Goal: Task Accomplishment & Management: Manage account settings

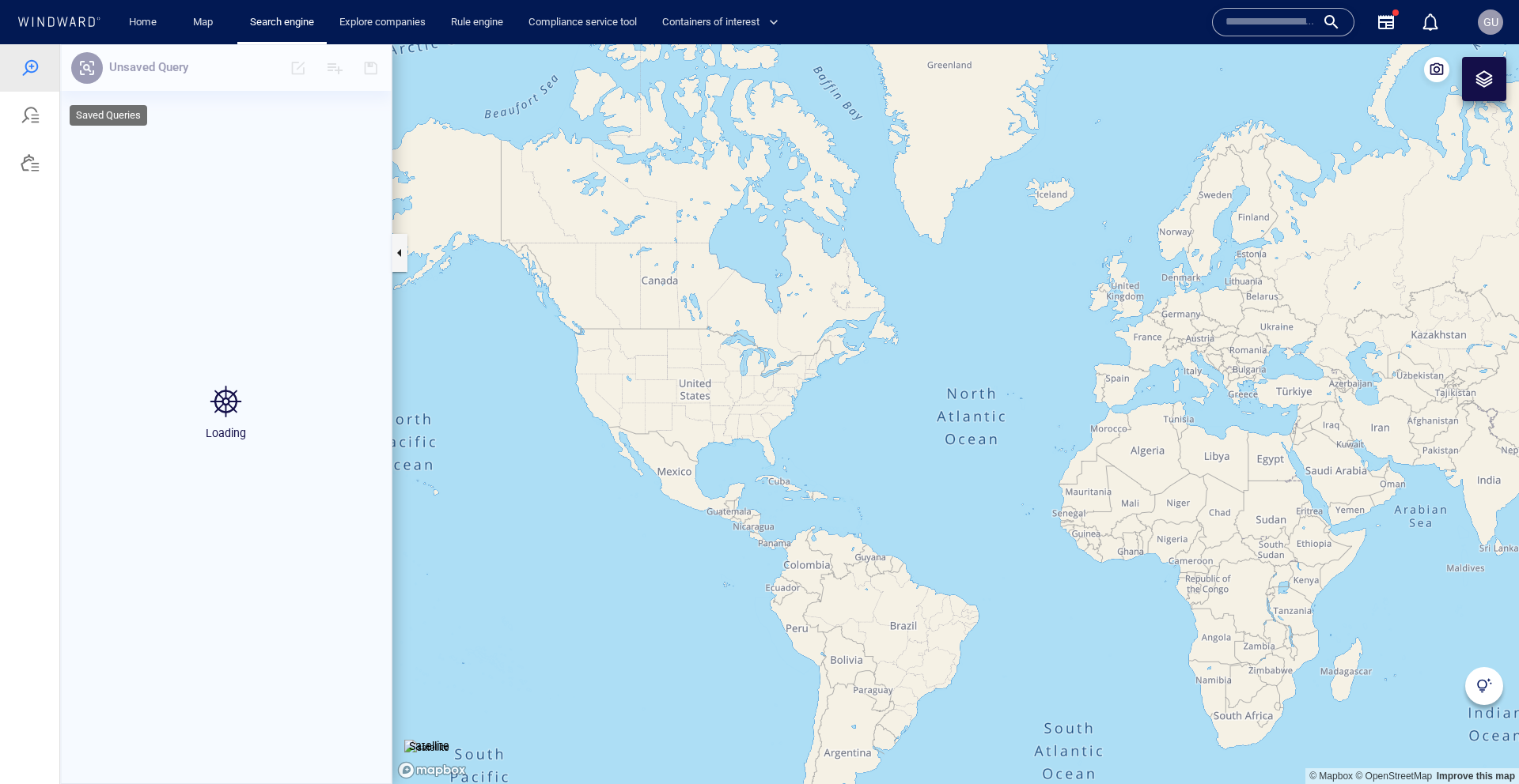
click at [31, 148] on div at bounding box center [30, 163] width 59 height 47
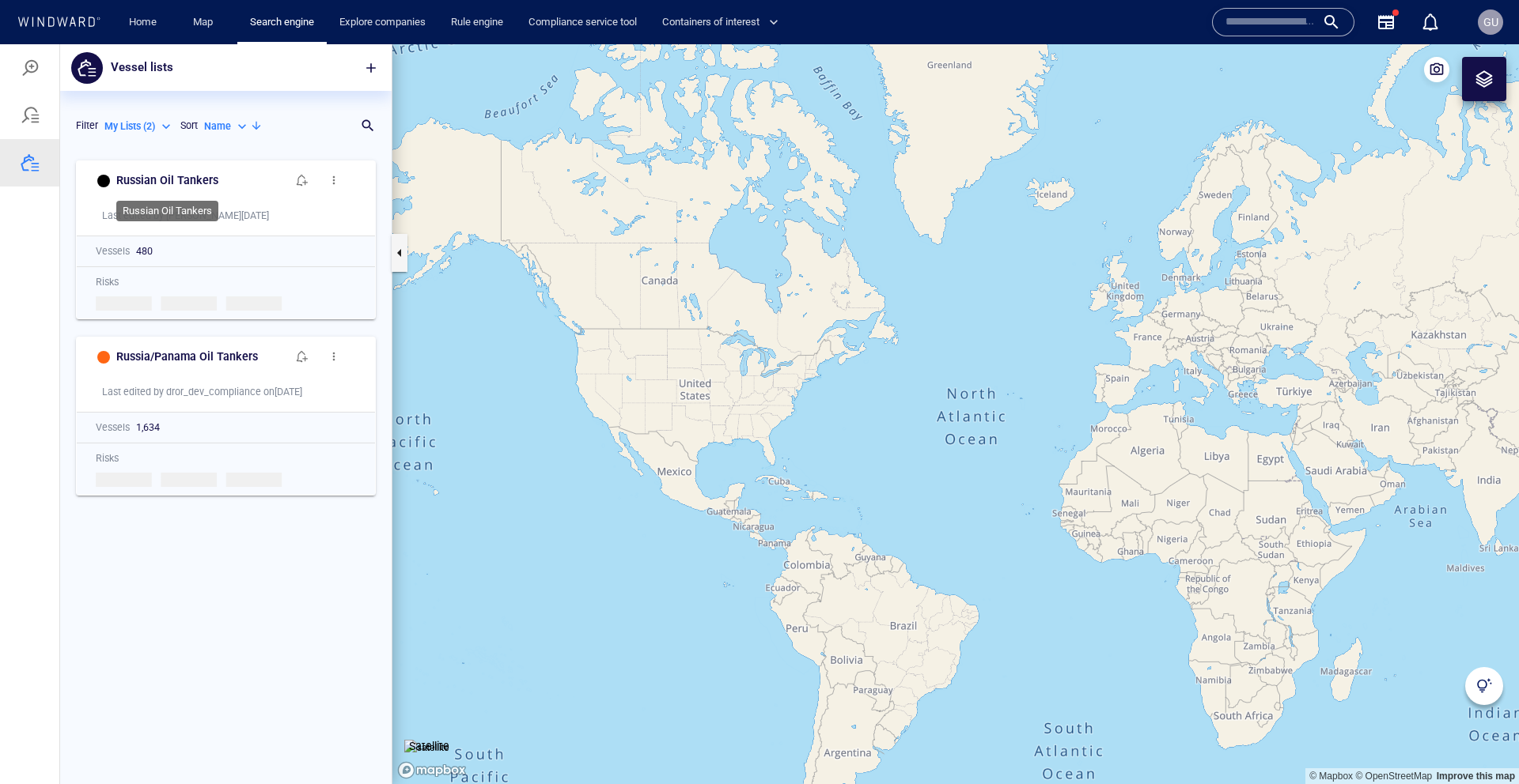
scroll to position [631, 332]
click at [192, 592] on div "Russian Oil Tankers Last edited by Guy_M on 11/09/2025 Vessels 480 Risks Loadin…" at bounding box center [226, 468] width 332 height 631
click at [303, 184] on span "button" at bounding box center [302, 180] width 13 height 13
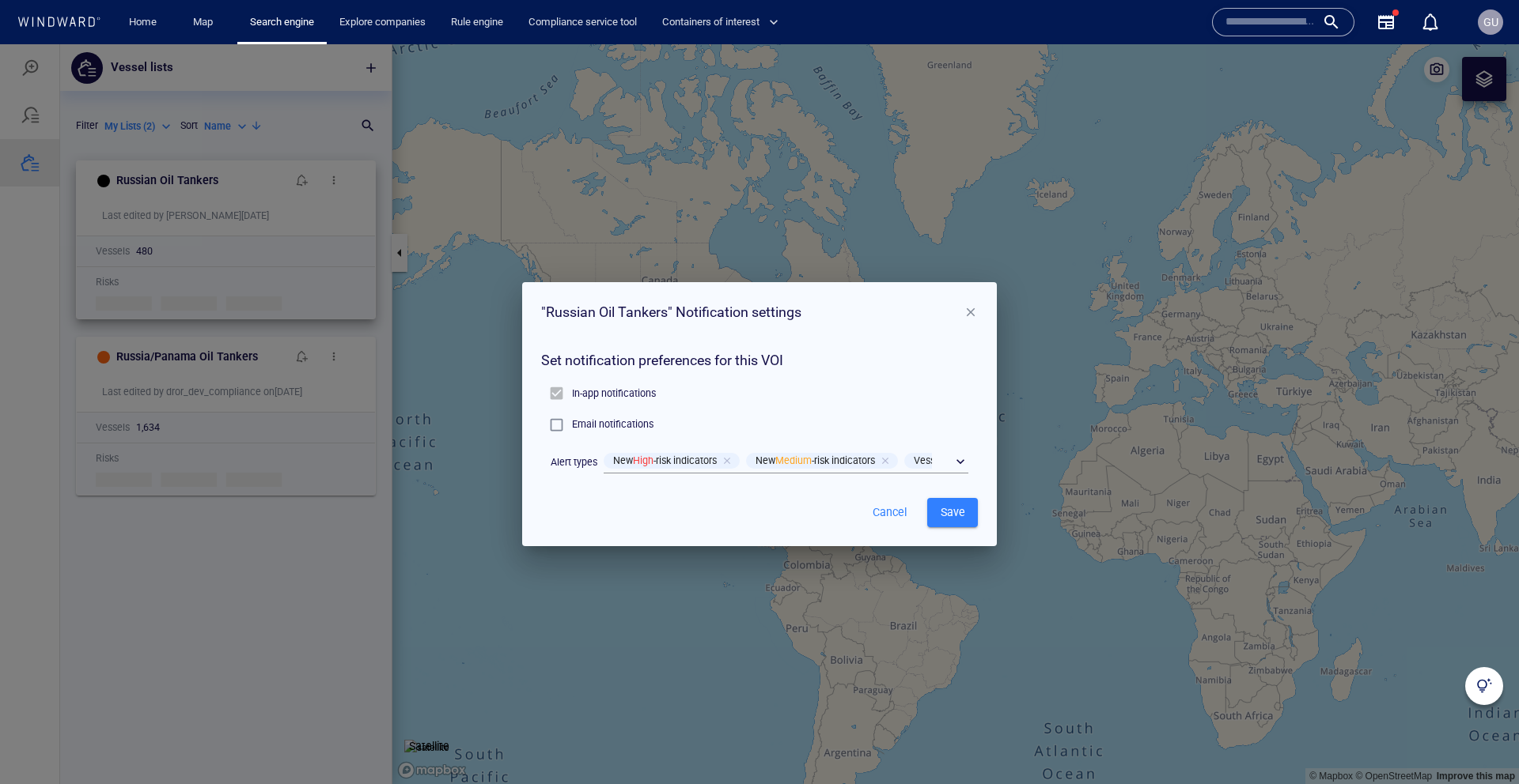
click at [965, 317] on span "button" at bounding box center [970, 312] width 14 height 14
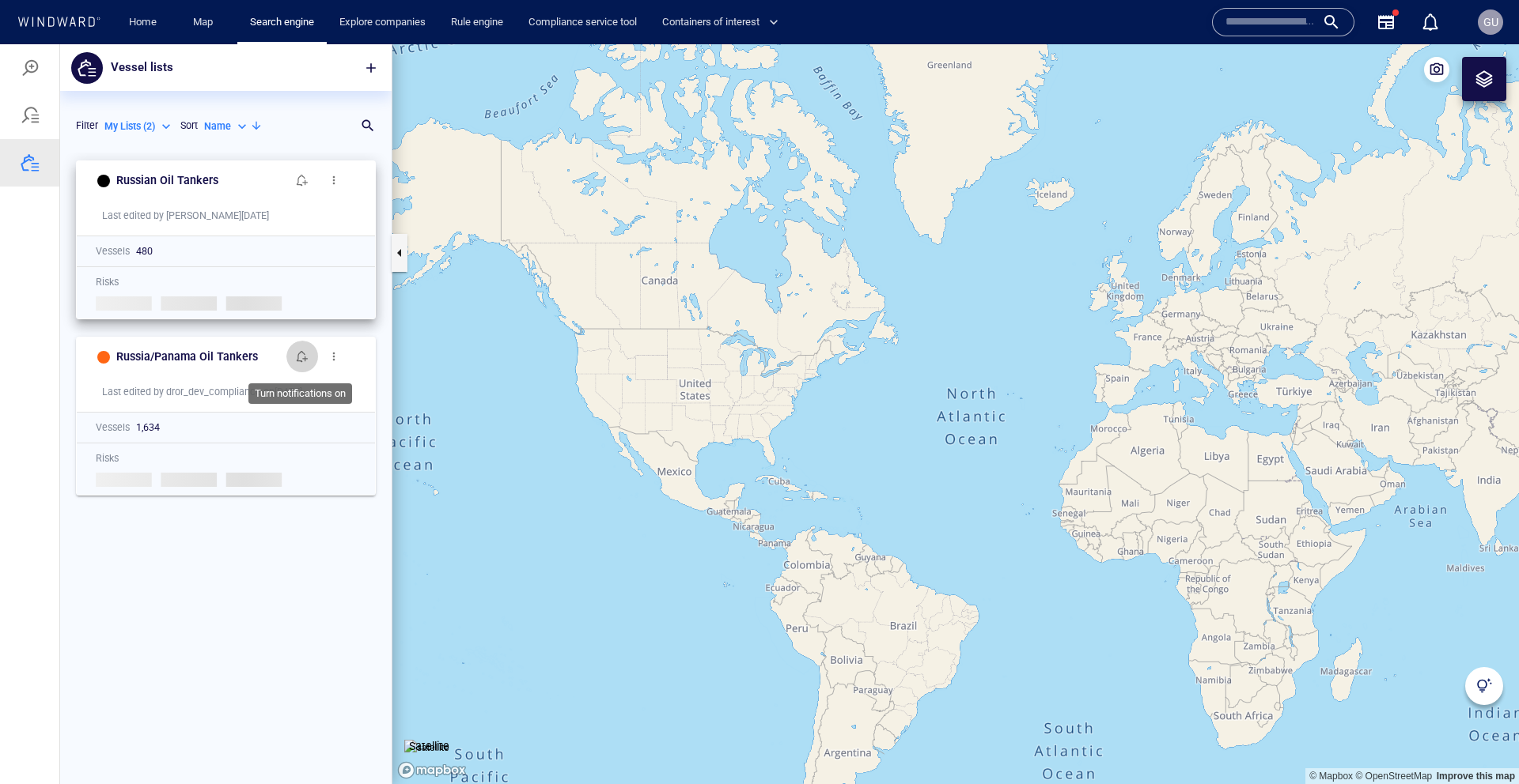
click at [304, 358] on span "button" at bounding box center [302, 357] width 13 height 13
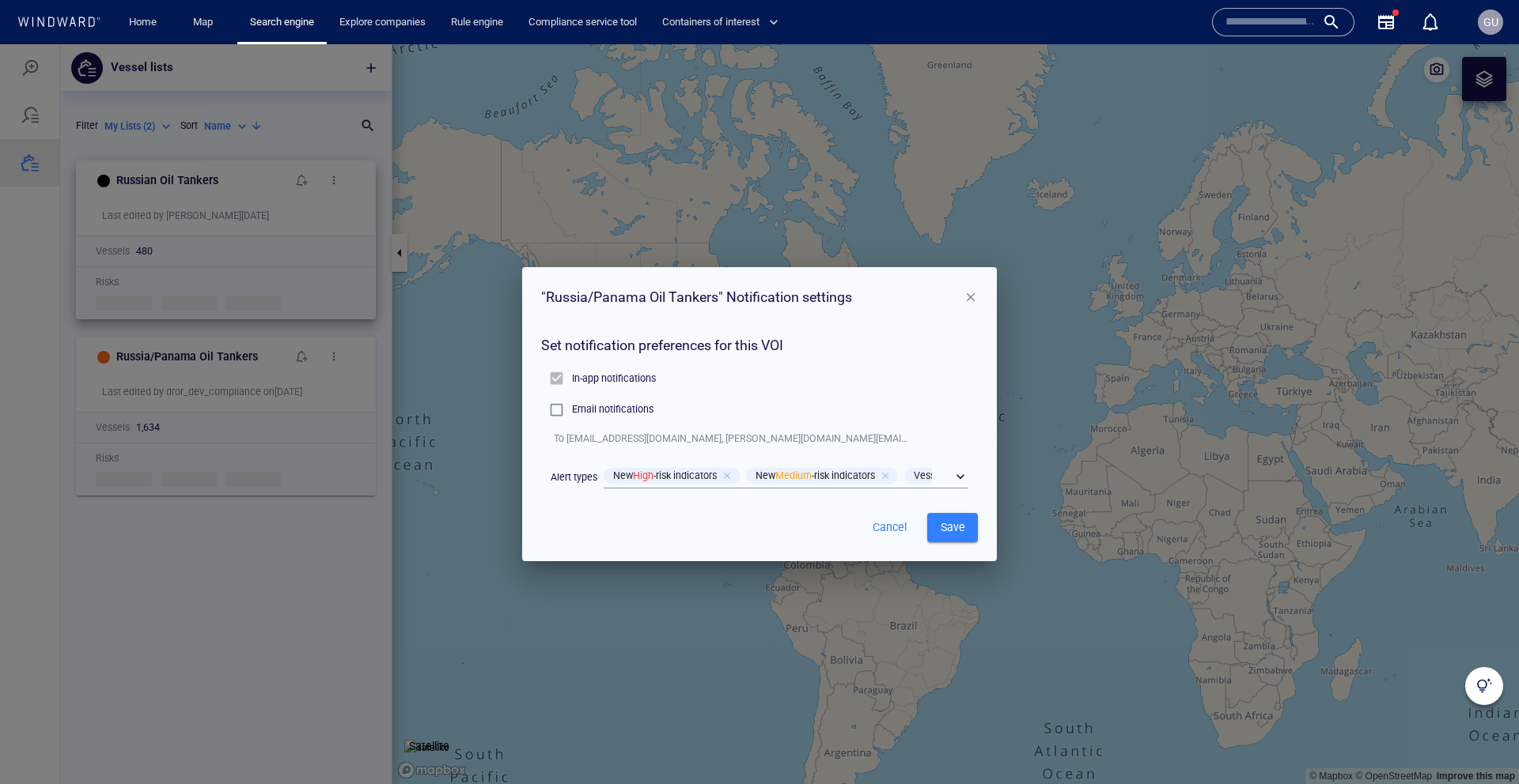
click at [968, 296] on span "button" at bounding box center [970, 297] width 14 height 14
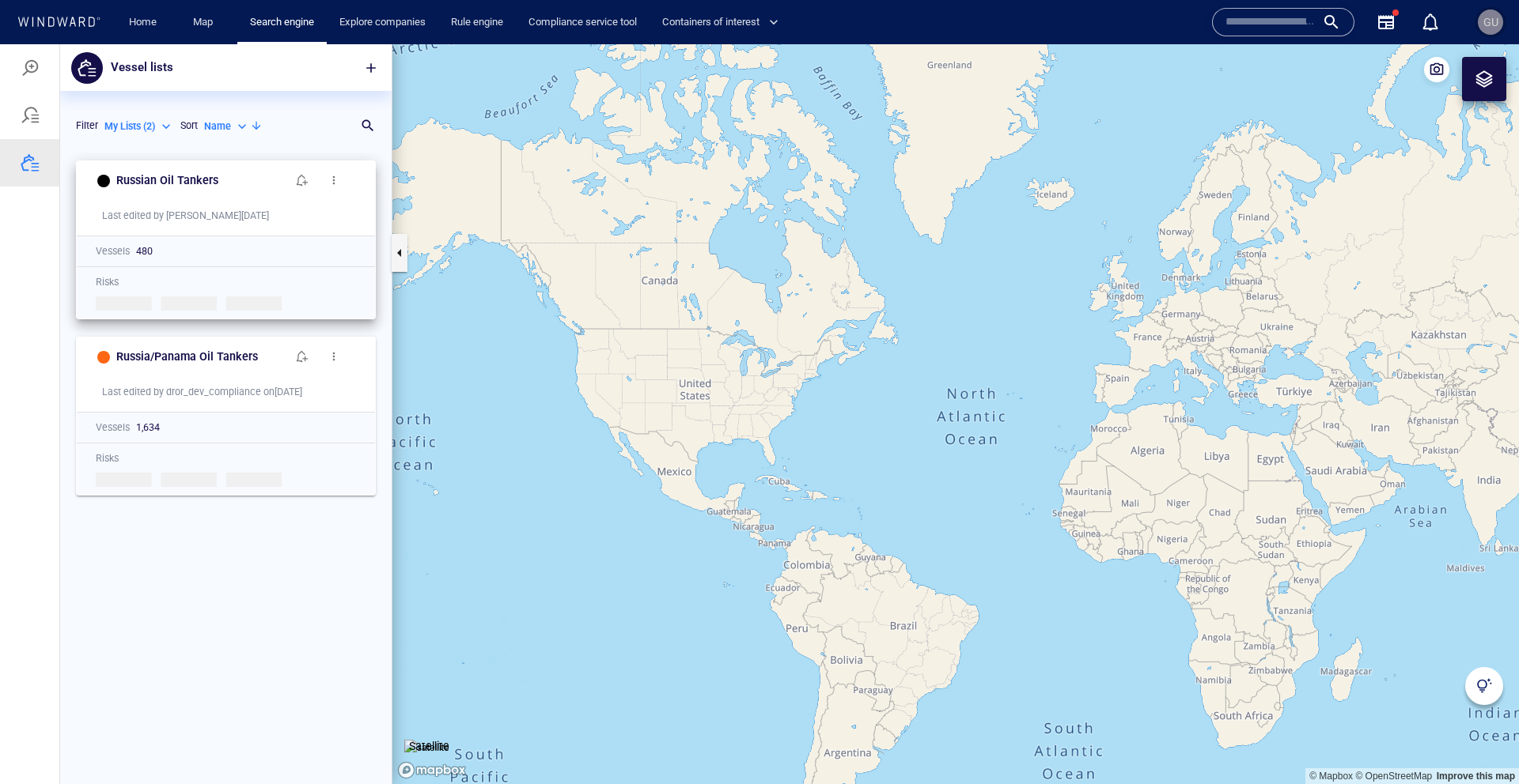
click at [1486, 34] on span "GU" at bounding box center [1490, 22] width 25 height 25
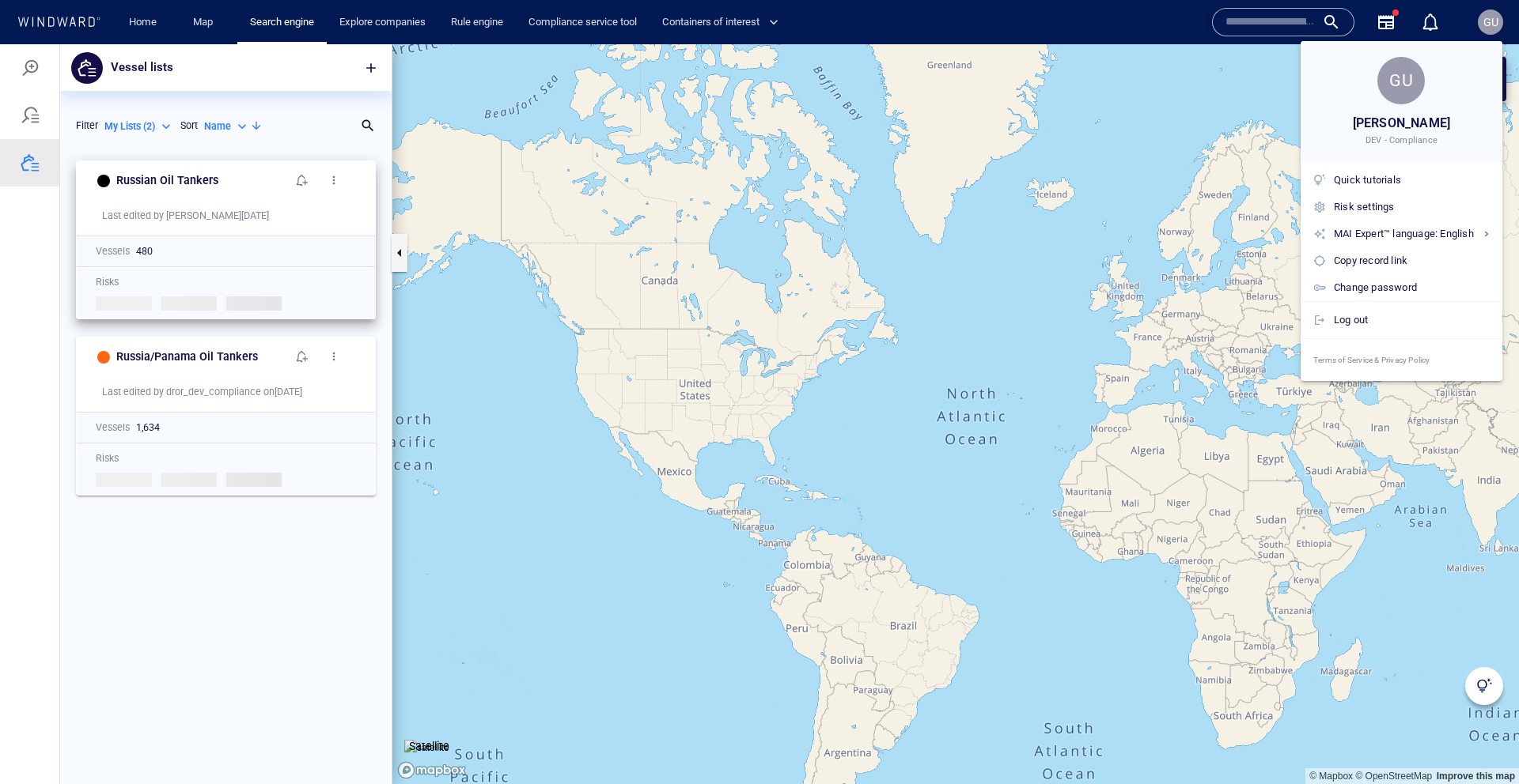
click at [1487, 25] on div at bounding box center [759, 392] width 1519 height 784
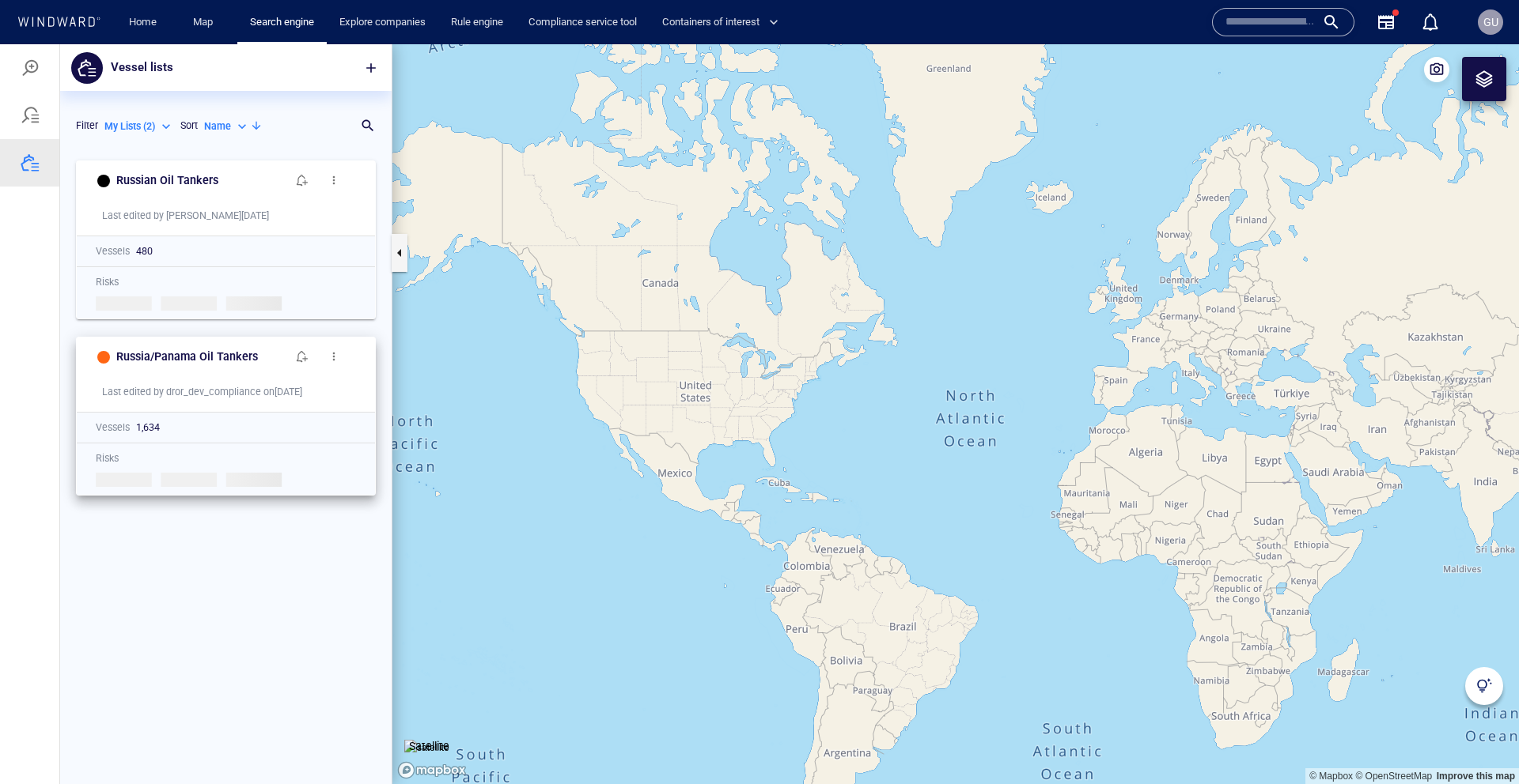
click at [308, 359] on span "button" at bounding box center [302, 357] width 13 height 13
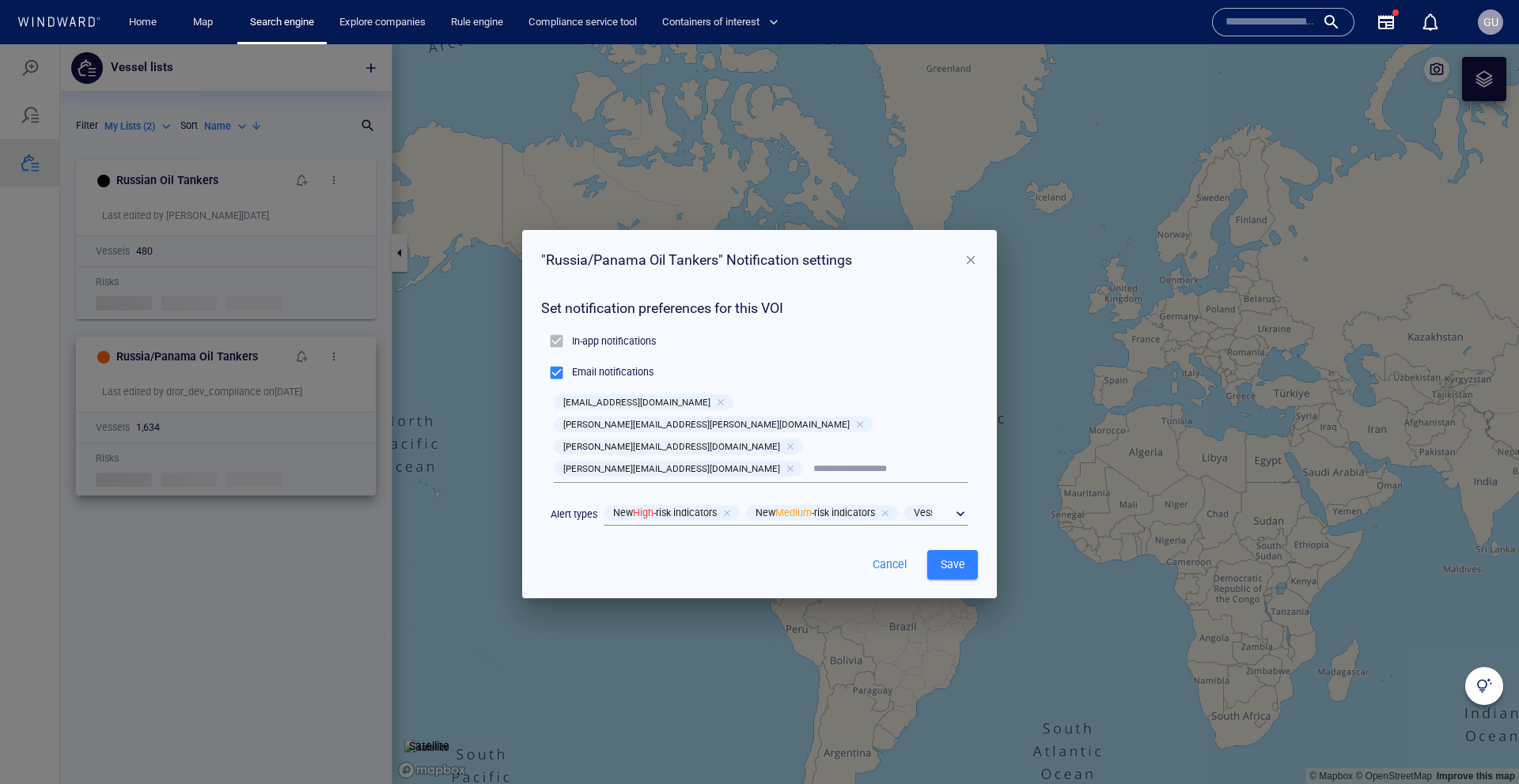
drag, startPoint x: 807, startPoint y: 448, endPoint x: 821, endPoint y: 440, distance: 16.1
click at [799, 461] on div at bounding box center [791, 468] width 14 height 14
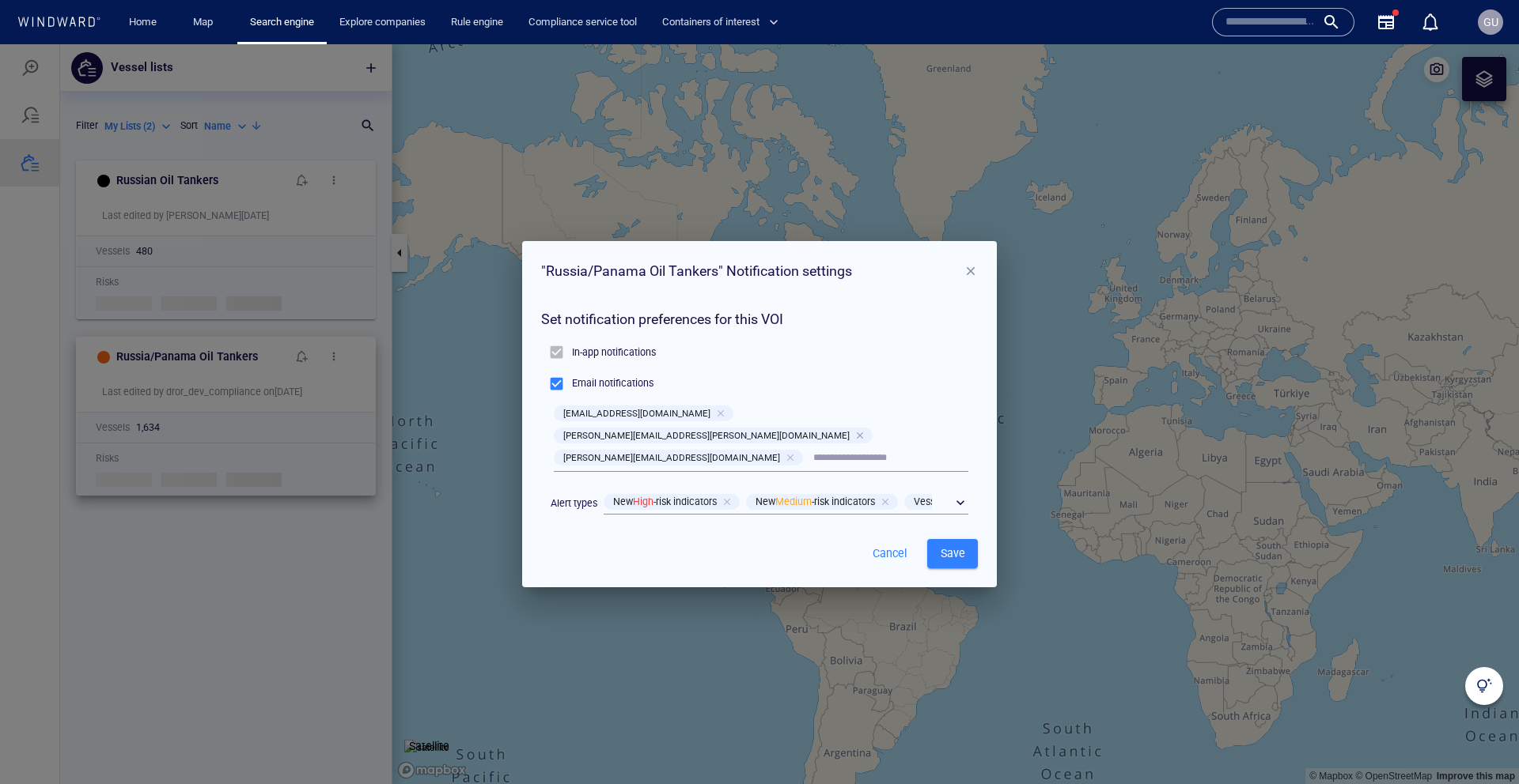
click at [854, 428] on div at bounding box center [861, 435] width 14 height 14
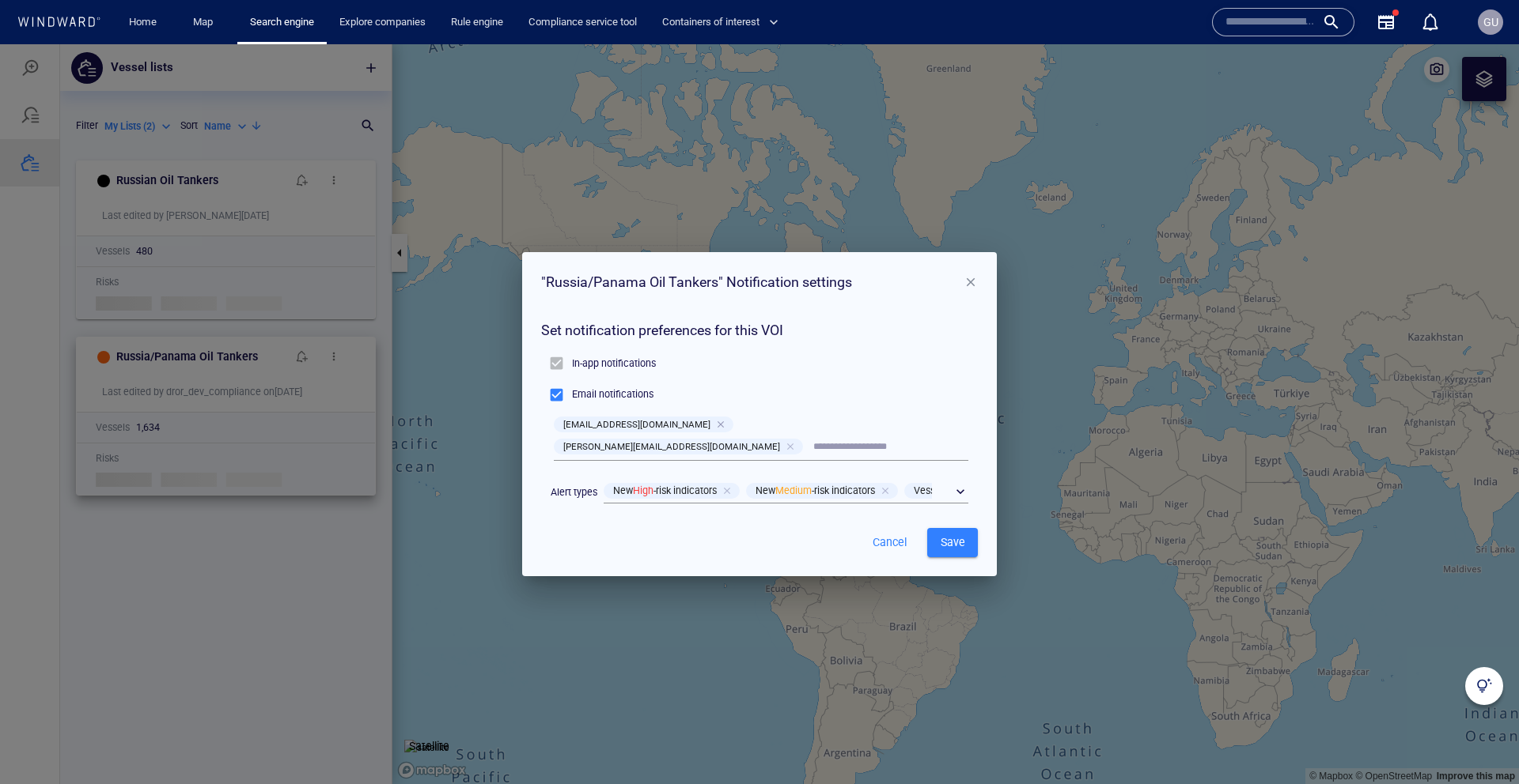
click at [715, 432] on div at bounding box center [722, 425] width 14 height 14
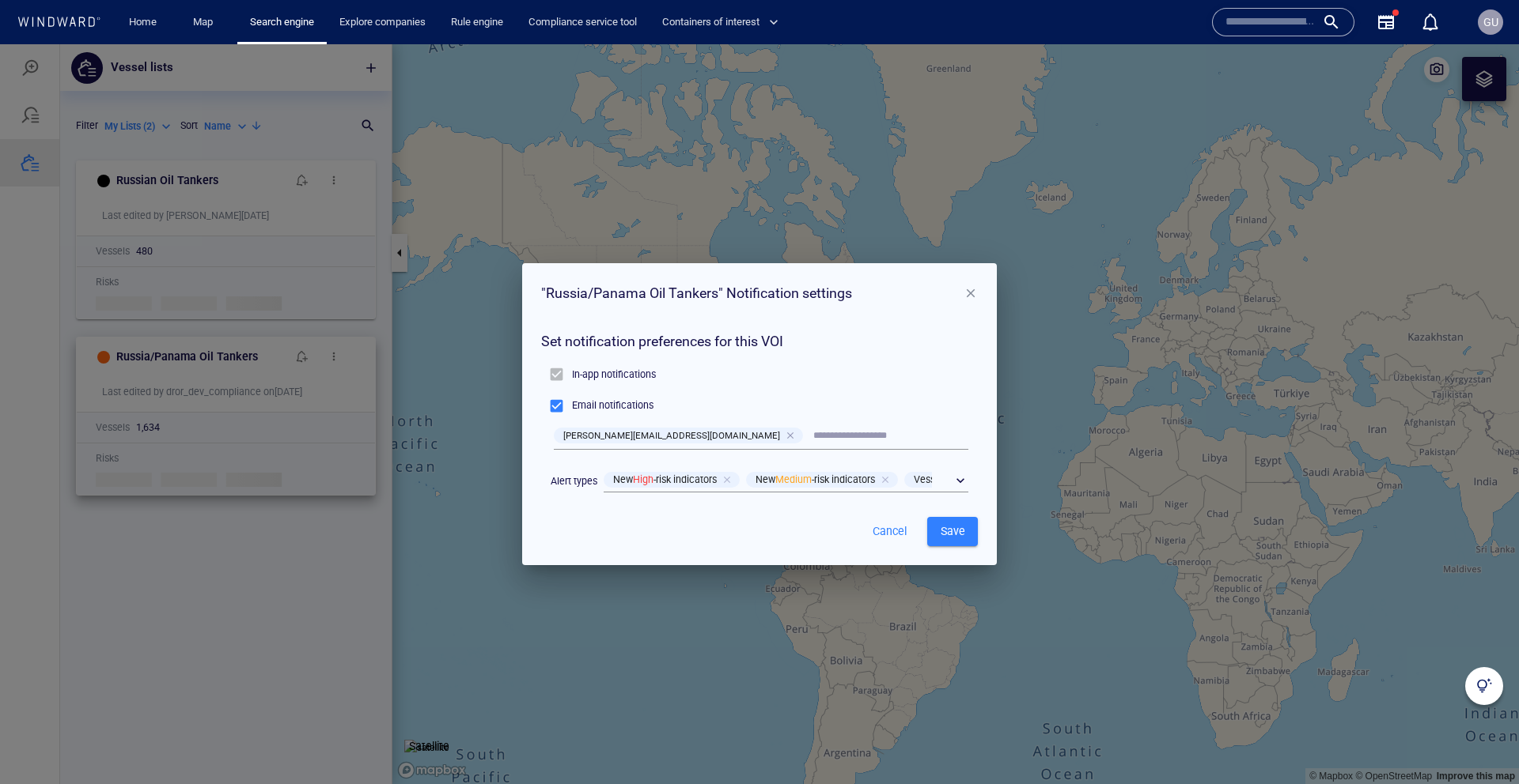
click at [784, 436] on div at bounding box center [791, 435] width 14 height 14
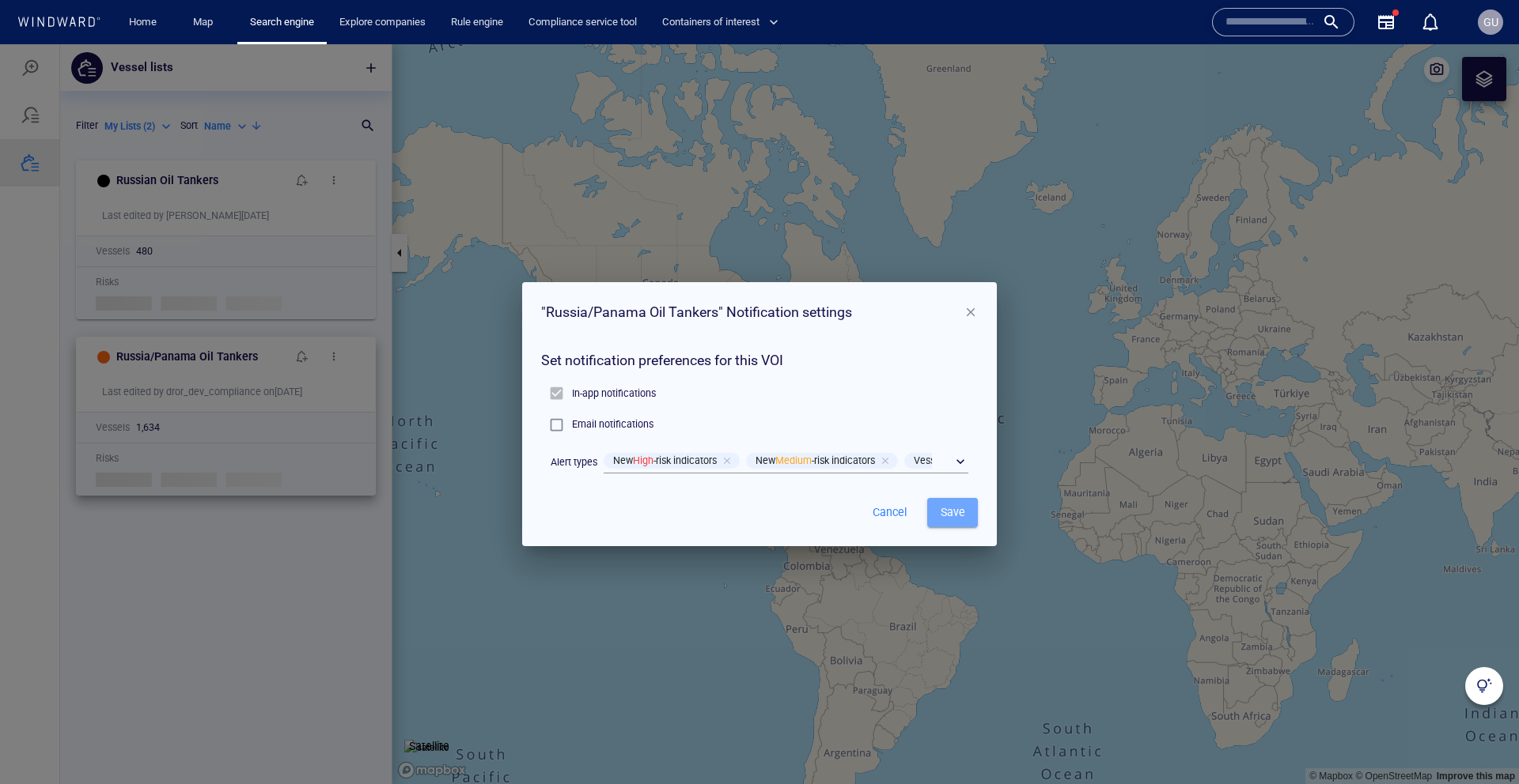
click at [956, 512] on span "Save" at bounding box center [952, 513] width 25 height 20
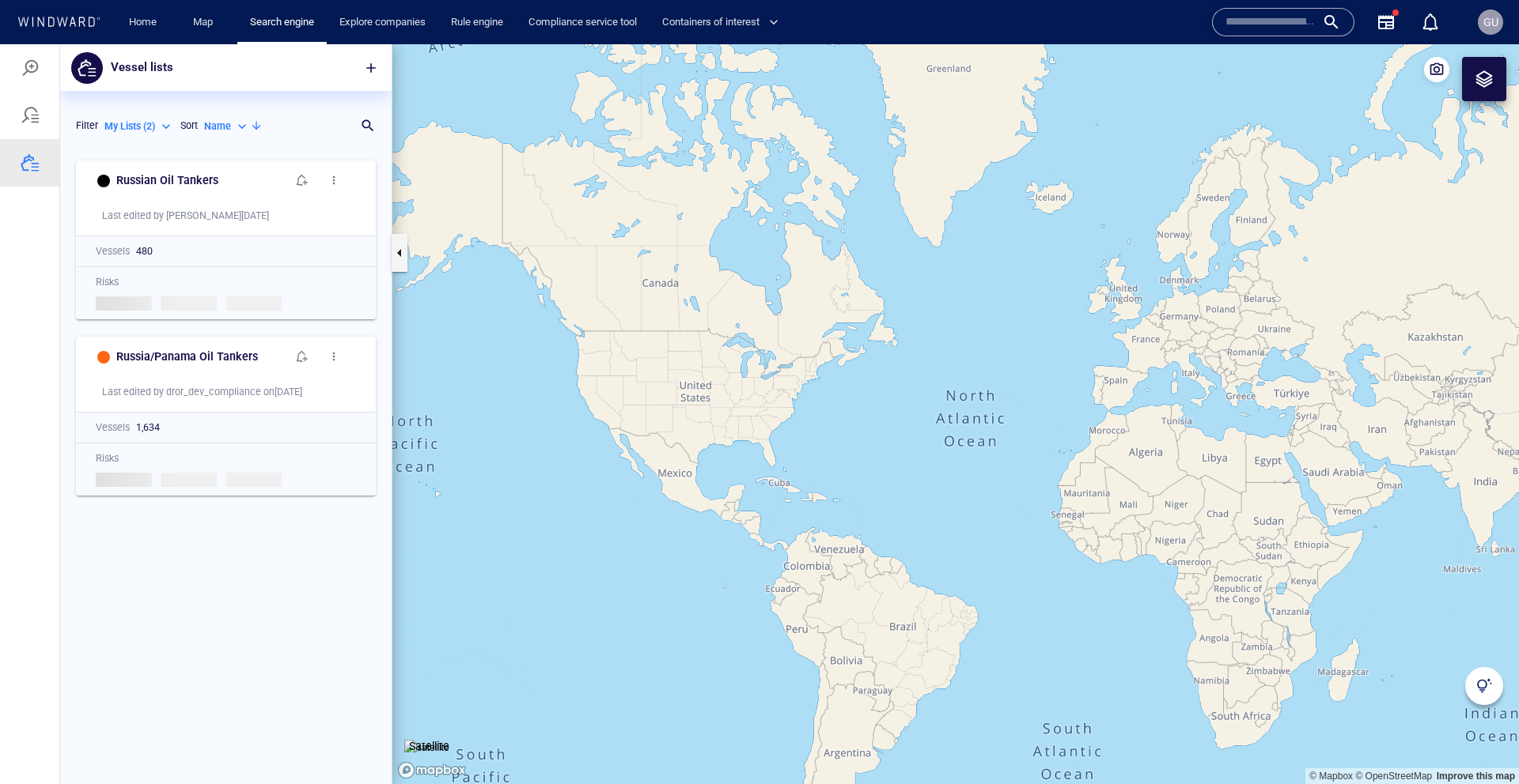
click at [1488, 31] on div "GU" at bounding box center [1490, 23] width 15 height 19
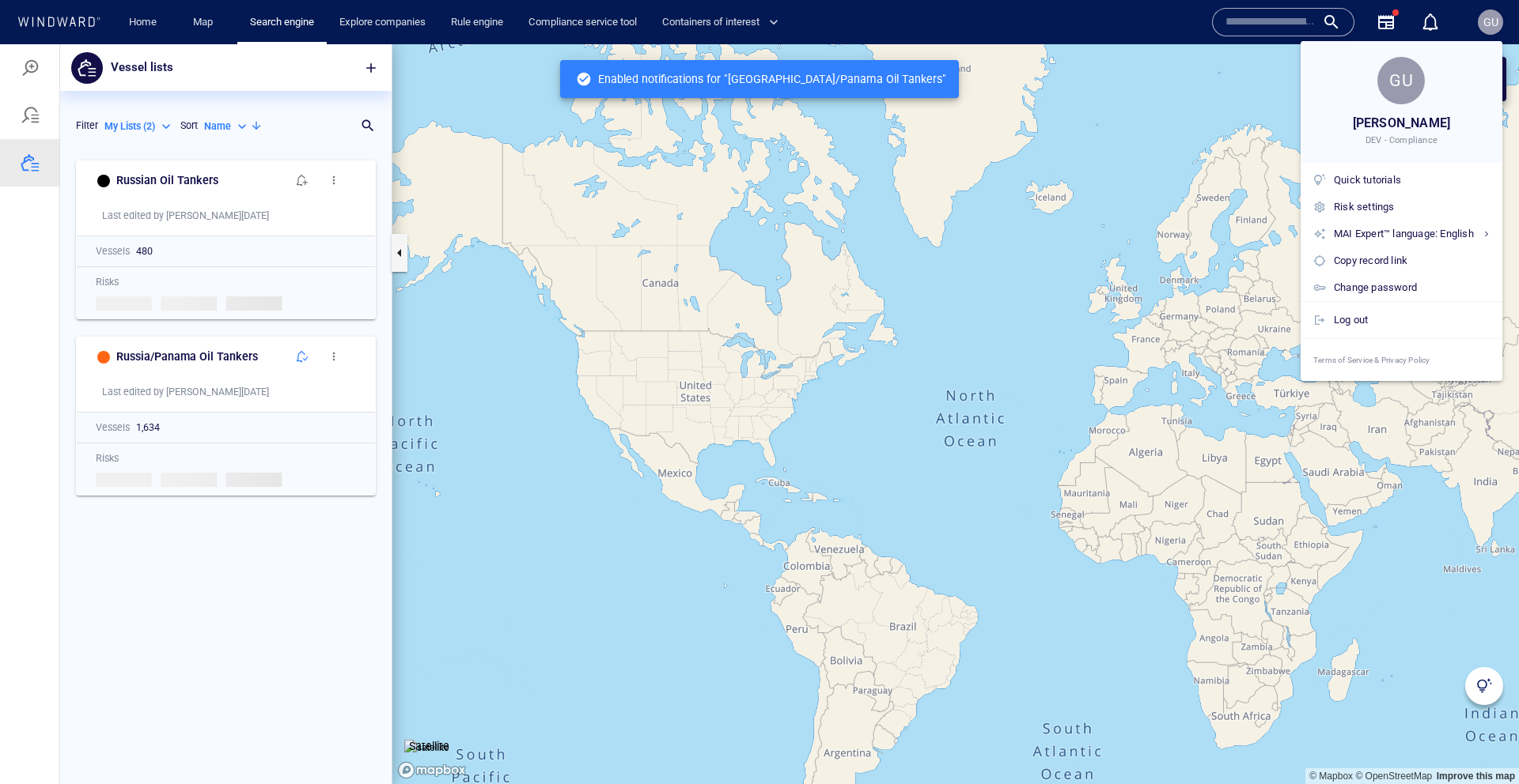
drag, startPoint x: 208, startPoint y: 514, endPoint x: 278, endPoint y: 398, distance: 135.5
click at [210, 511] on div at bounding box center [759, 392] width 1519 height 784
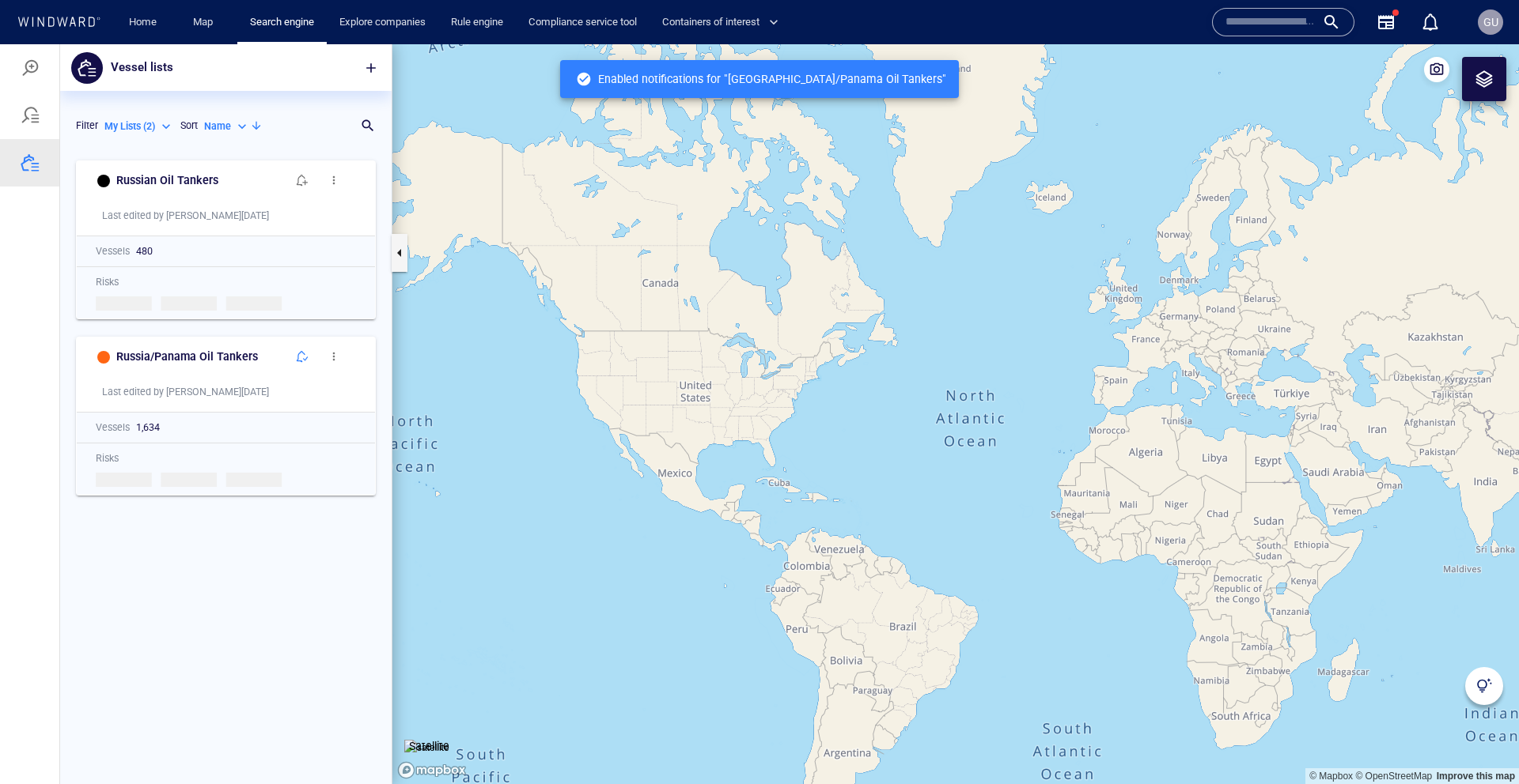
click at [301, 366] on button "button" at bounding box center [302, 357] width 31 height 31
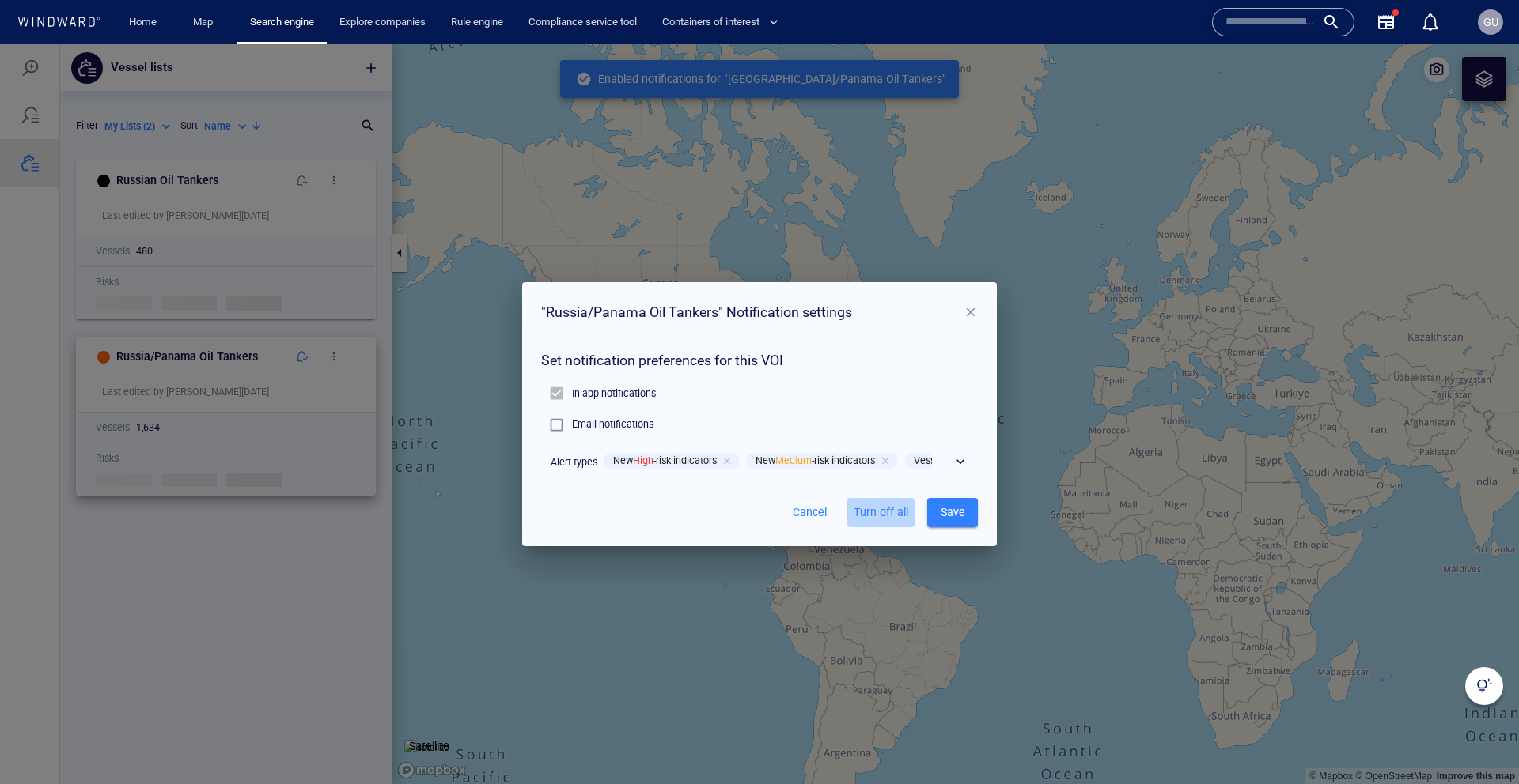
click at [899, 513] on span "Turn off all" at bounding box center [880, 513] width 55 height 20
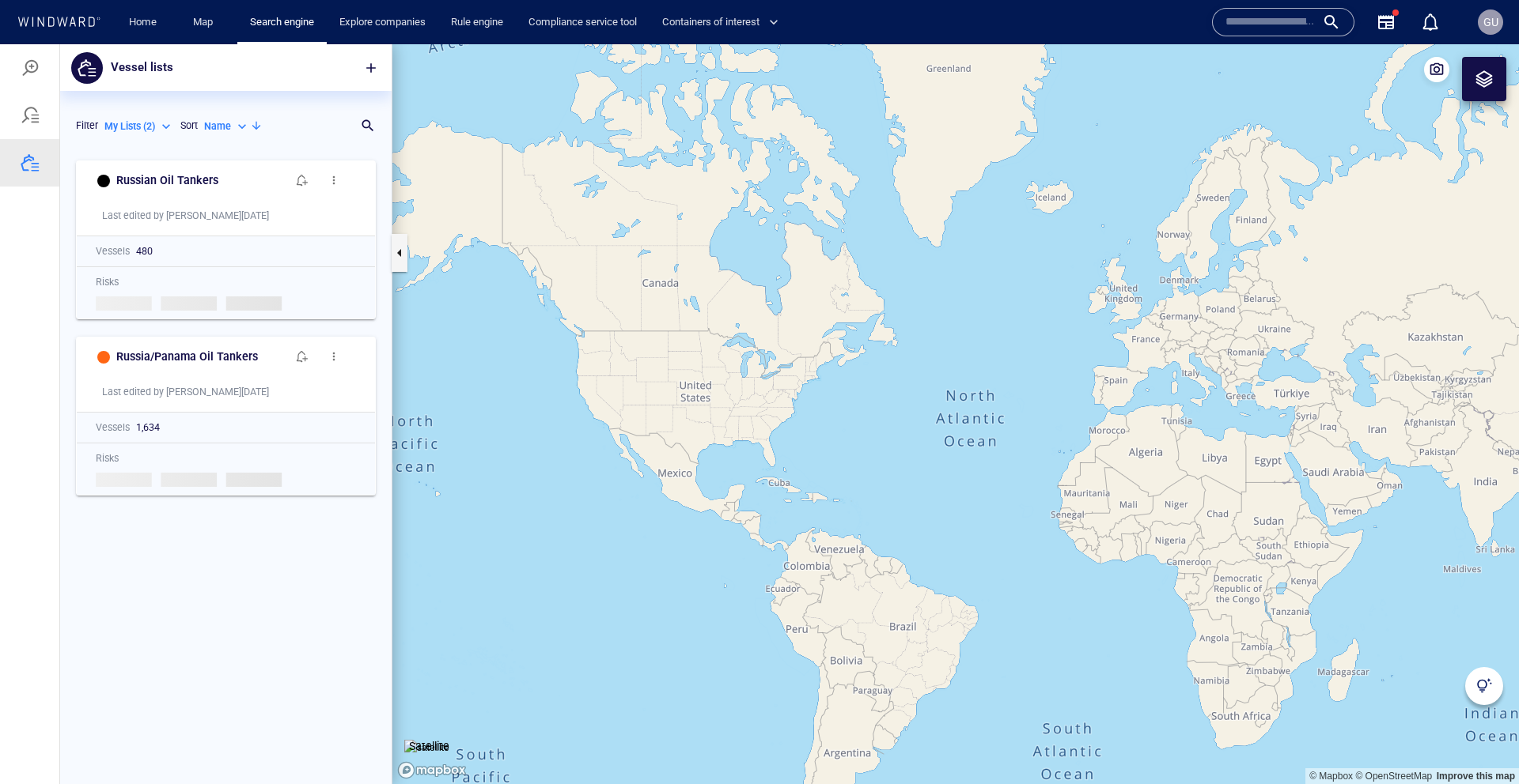
click at [195, 610] on div "Russian Oil Tankers Last edited by Guy_M on 11/09/2025 Vessels 480 Risks Loadin…" at bounding box center [226, 468] width 332 height 631
click at [294, 178] on button "button" at bounding box center [302, 181] width 31 height 31
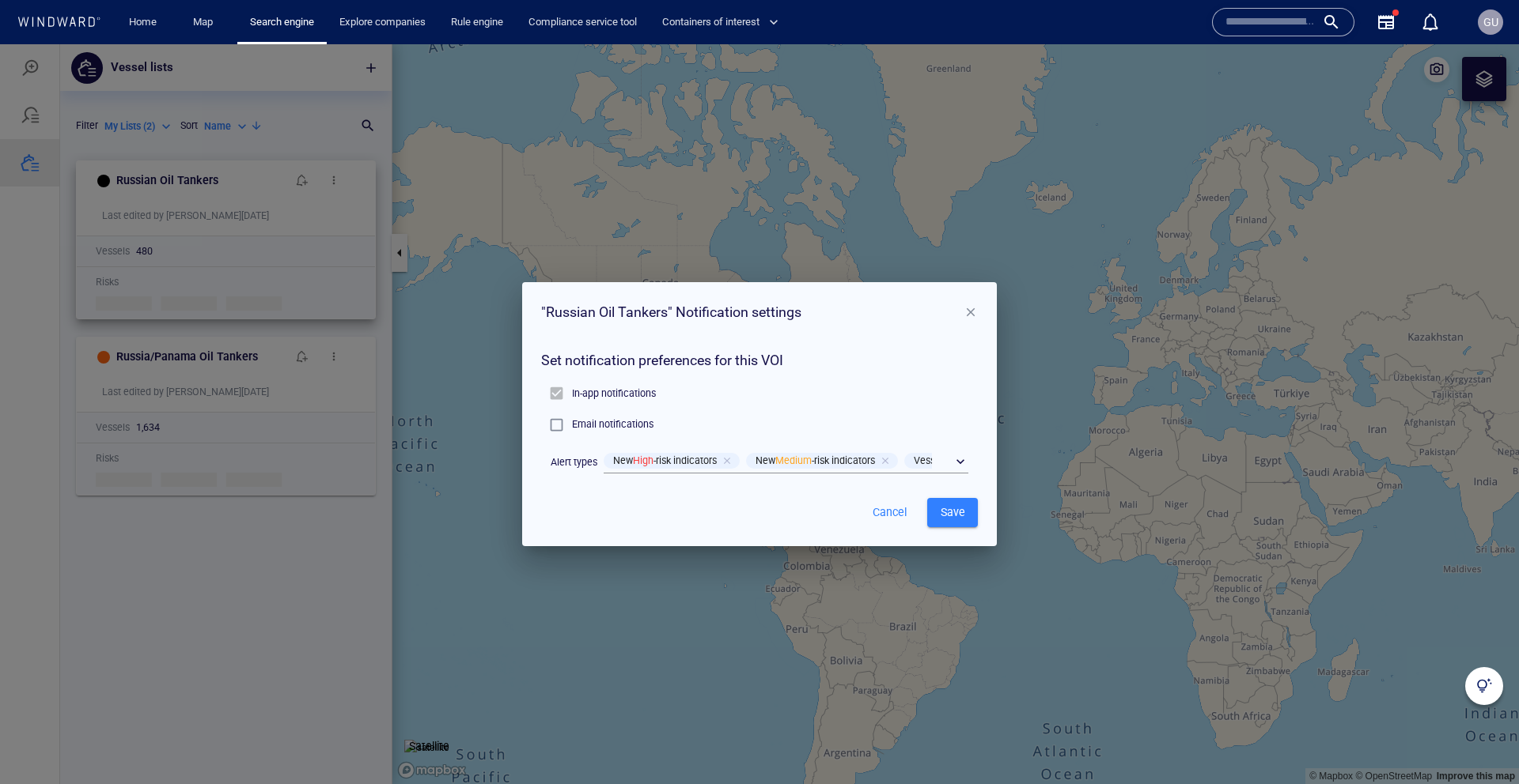
click at [968, 309] on span "button" at bounding box center [970, 312] width 14 height 14
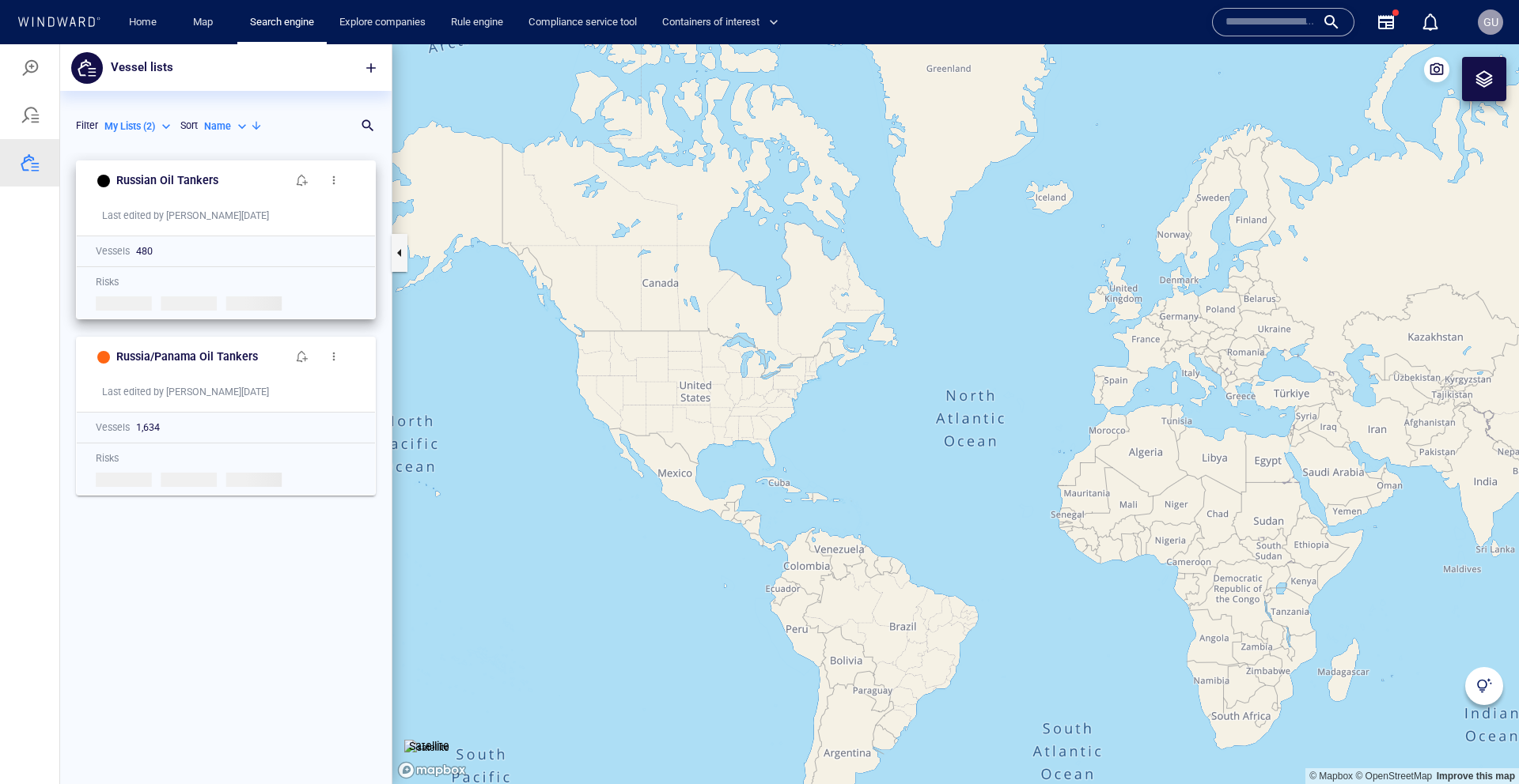
click at [277, 580] on div "Russian Oil Tankers Last edited by Guy_M on 11/09/2025 Vessels 480 Risks Loadin…" at bounding box center [226, 468] width 332 height 631
